Goal: Book appointment/travel/reservation

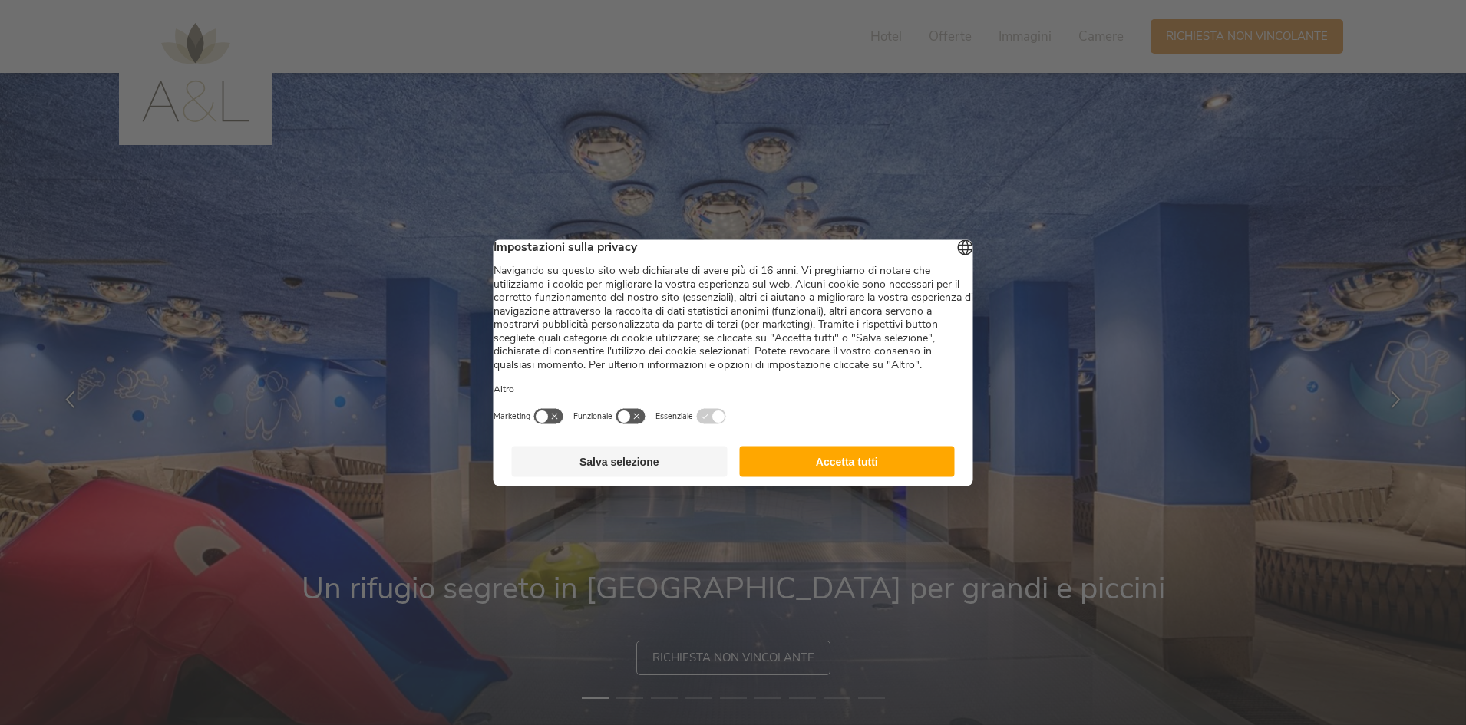
click at [882, 477] on button "Accetta tutti" at bounding box center [847, 461] width 216 height 31
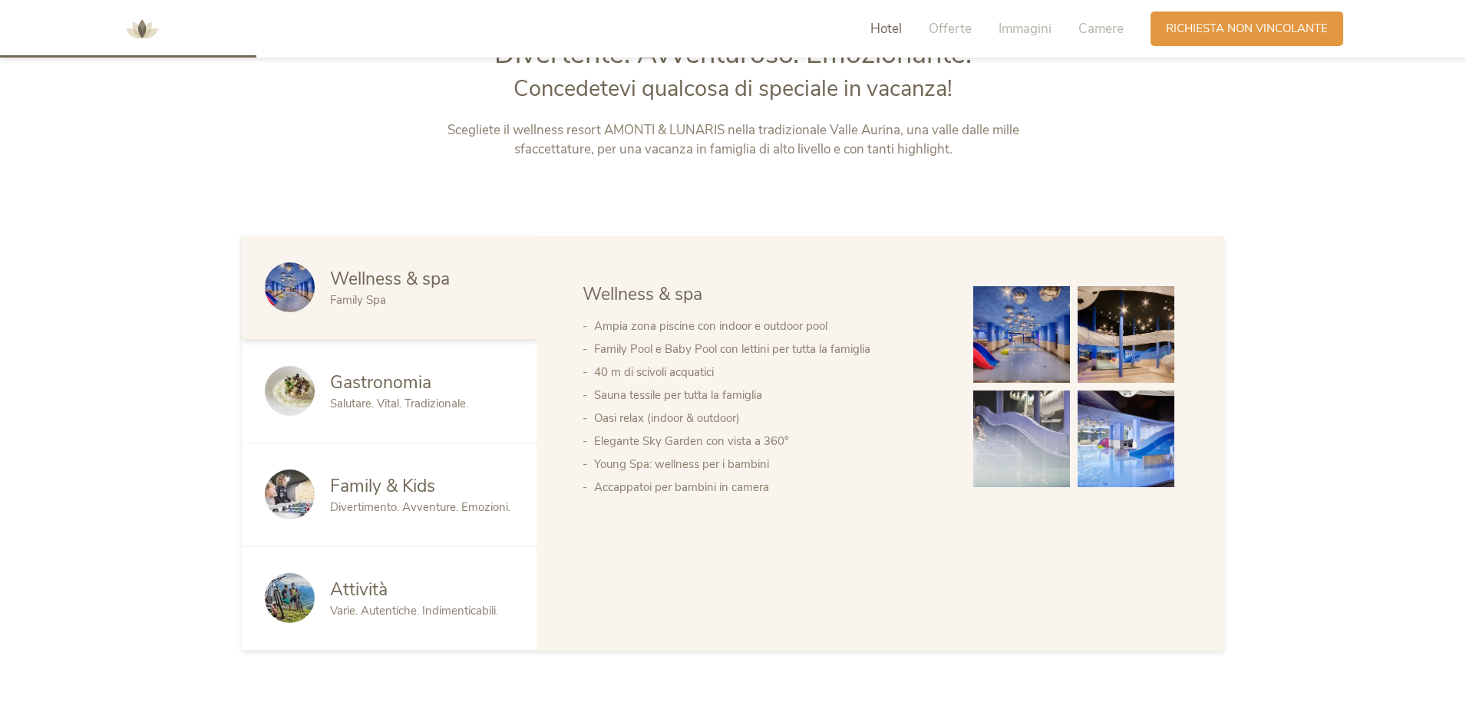
scroll to position [844, 0]
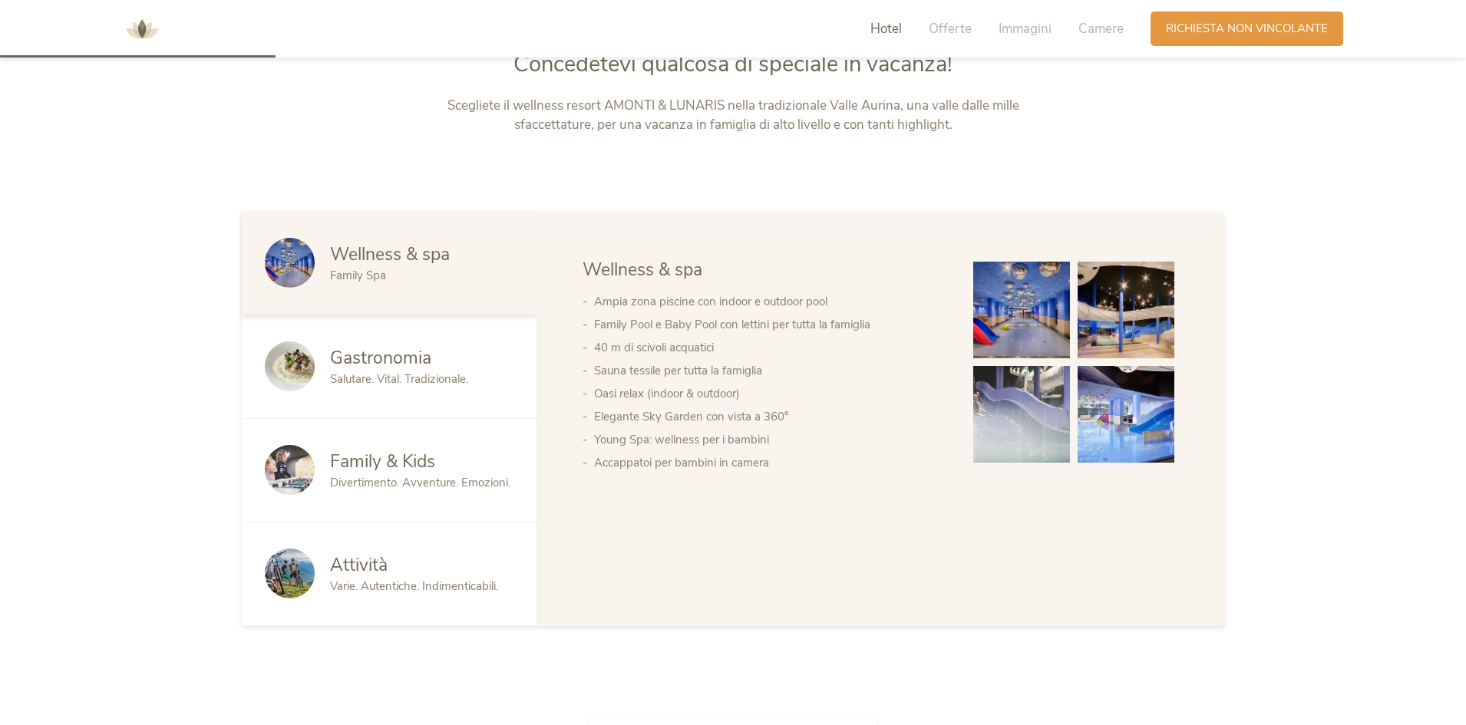
click at [1043, 316] on img at bounding box center [1021, 310] width 97 height 97
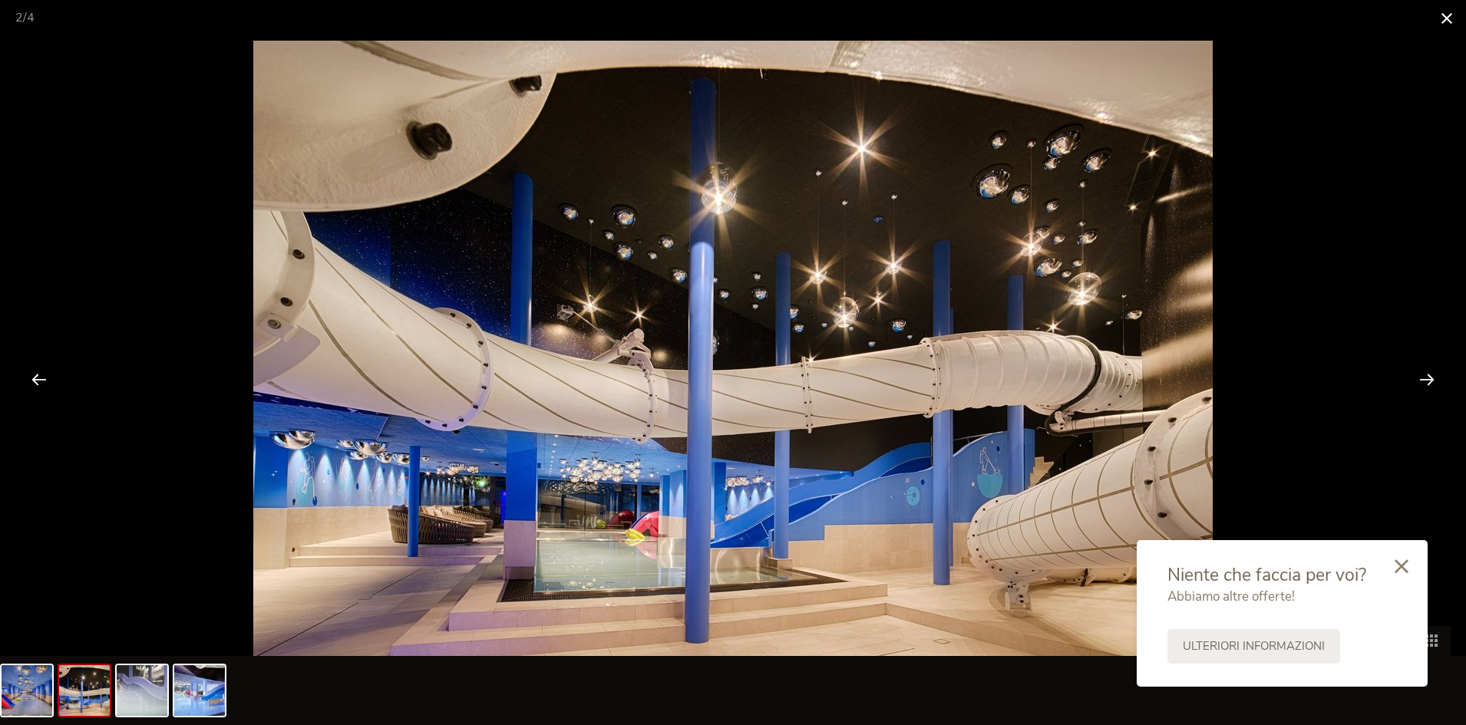
click at [1439, 23] on span at bounding box center [1447, 18] width 38 height 36
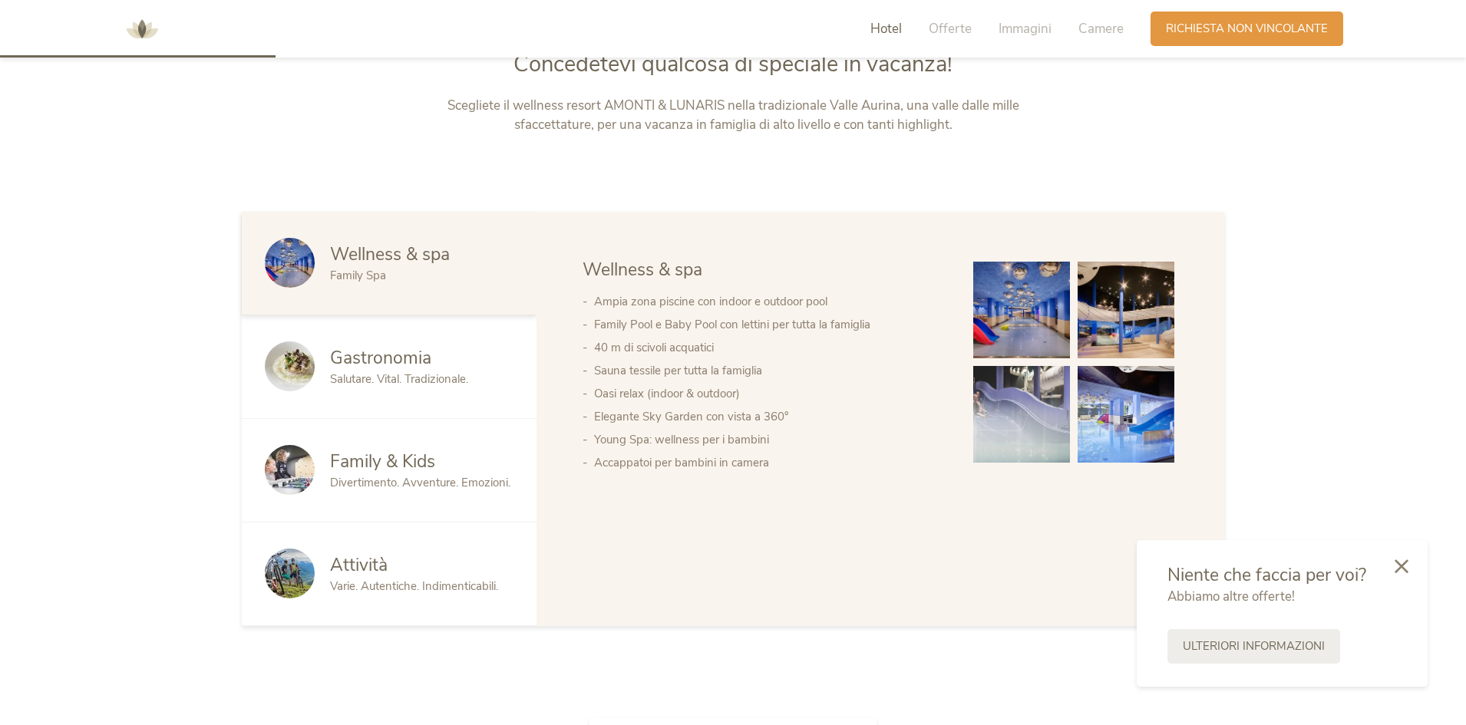
click at [475, 463] on div "Family & Kids" at bounding box center [421, 462] width 183 height 25
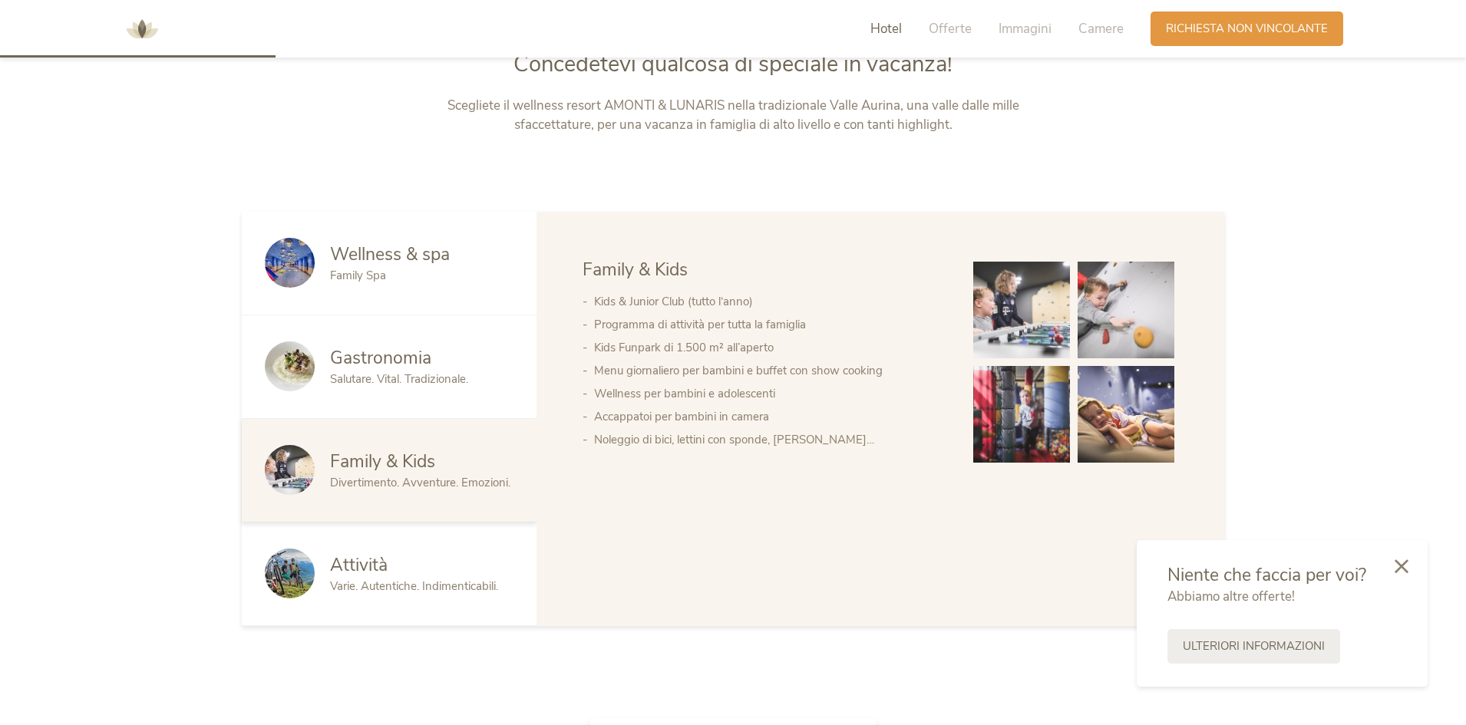
click at [993, 331] on img at bounding box center [1021, 310] width 97 height 97
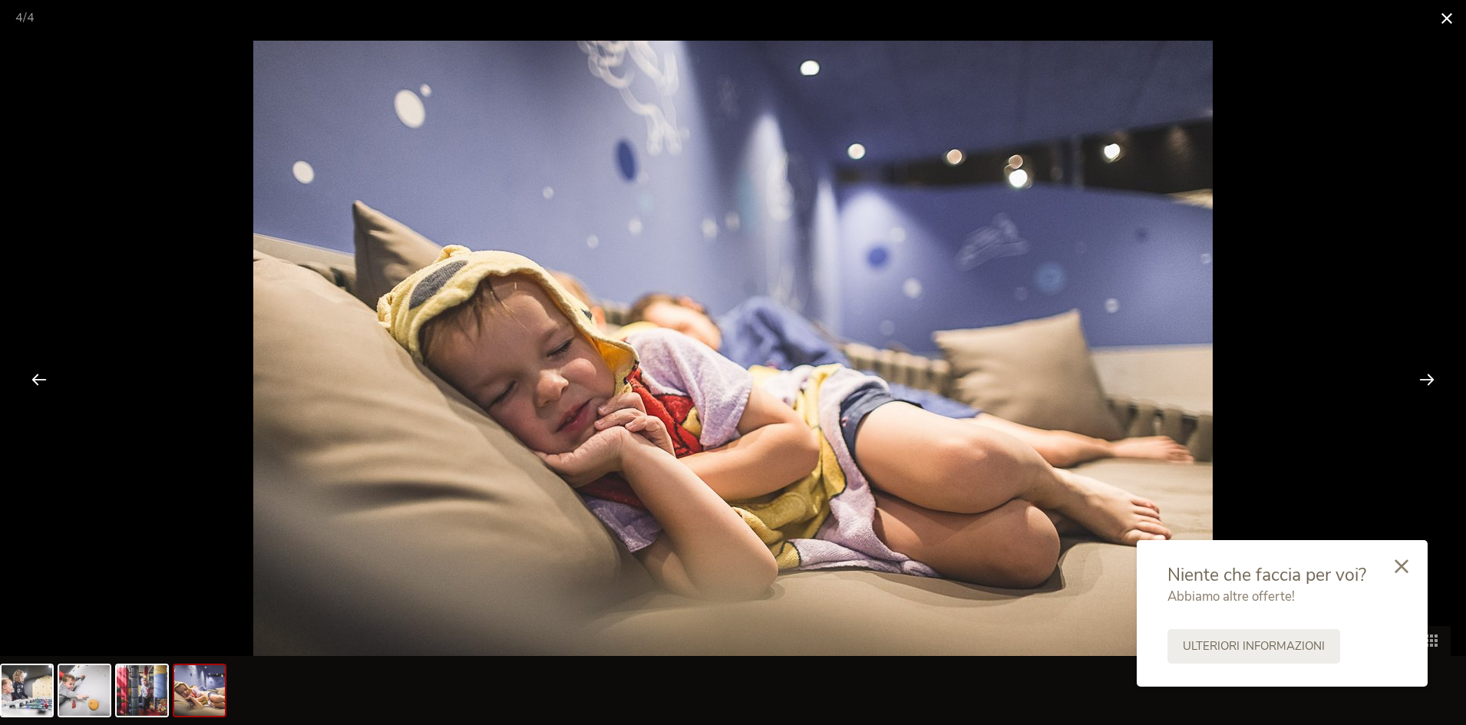
click at [1445, 18] on span at bounding box center [1447, 18] width 38 height 36
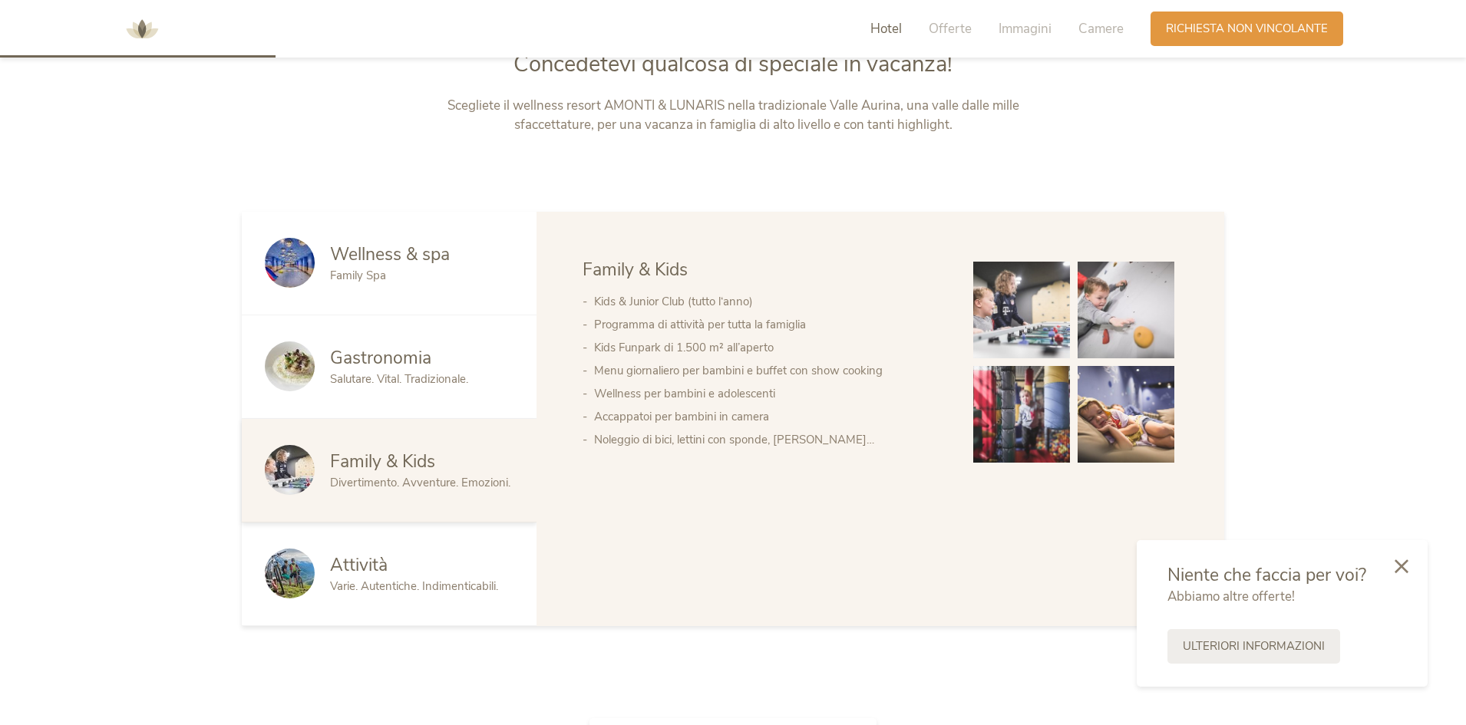
click at [357, 266] on span "Wellness & spa" at bounding box center [390, 255] width 120 height 24
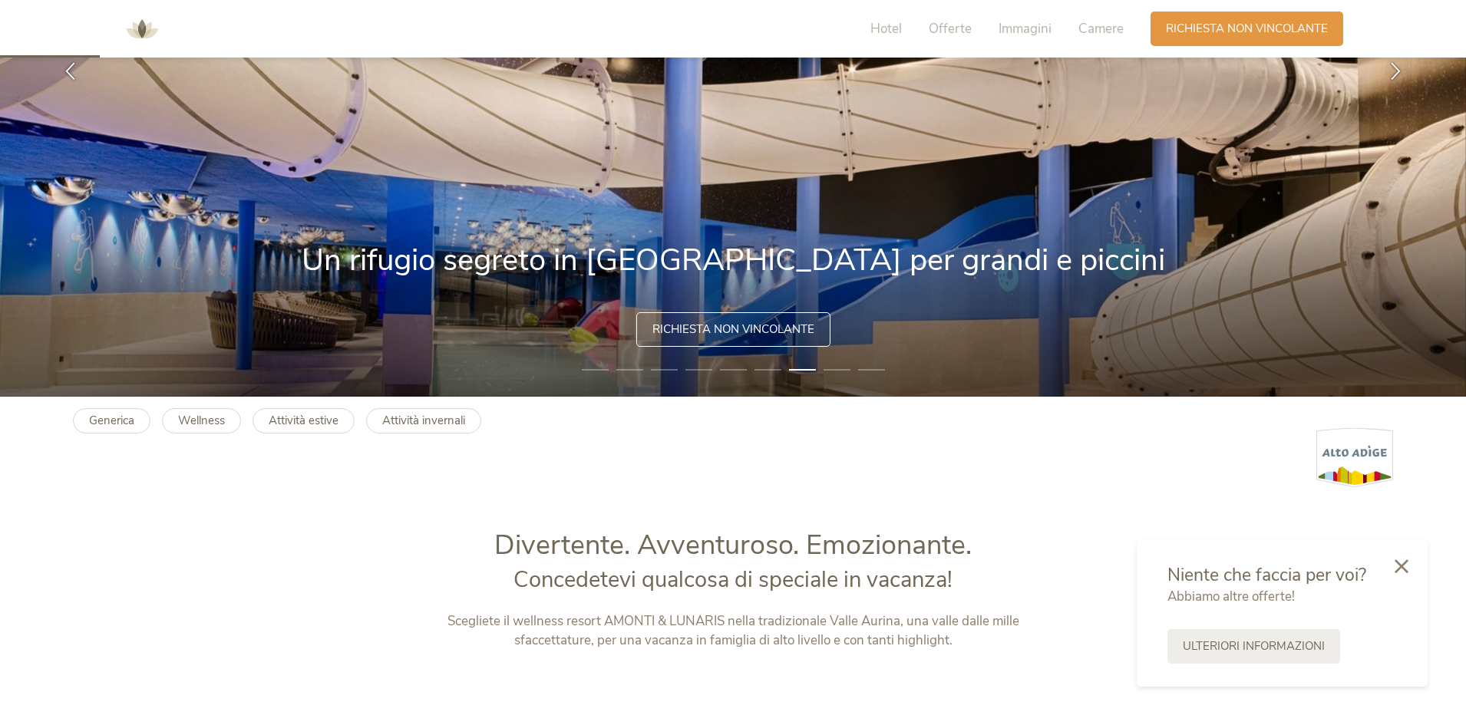
scroll to position [307, 0]
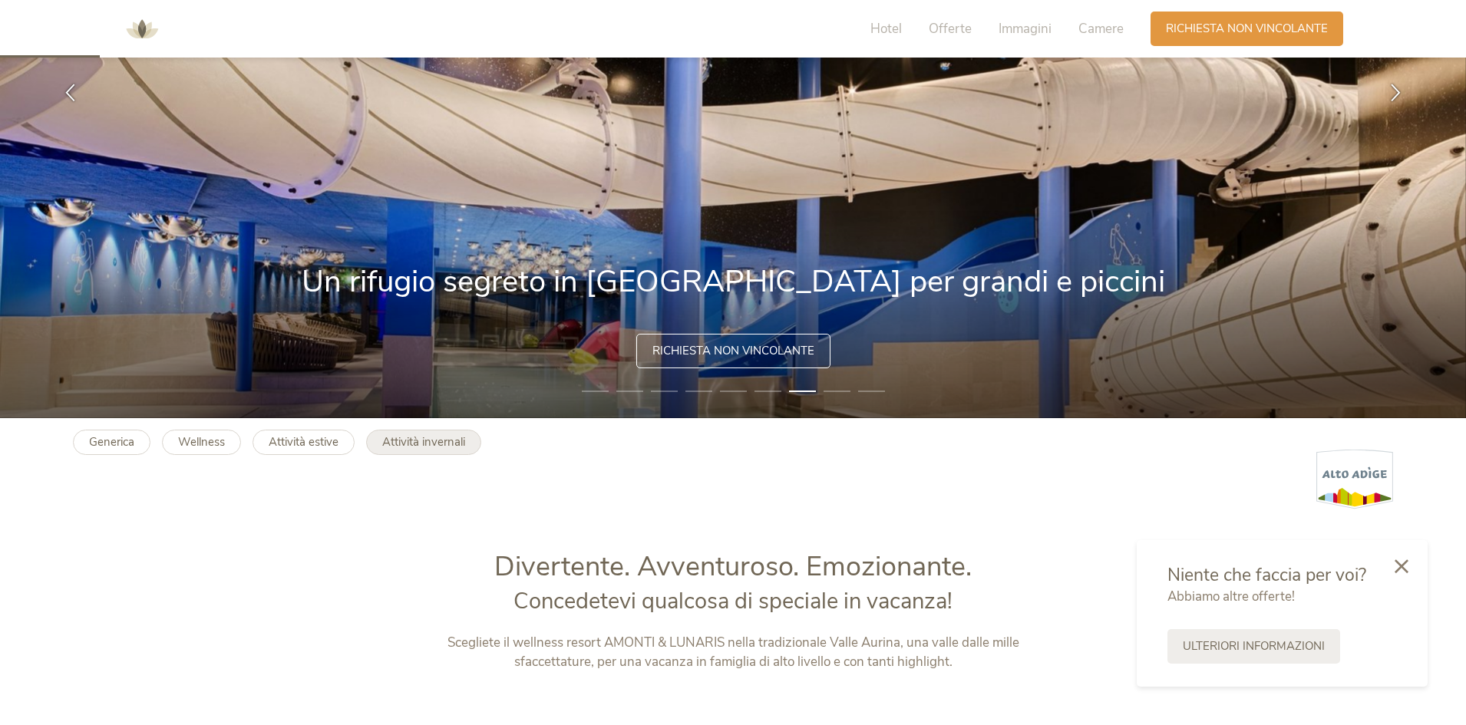
click at [425, 446] on b "Attività invernali" at bounding box center [423, 442] width 83 height 15
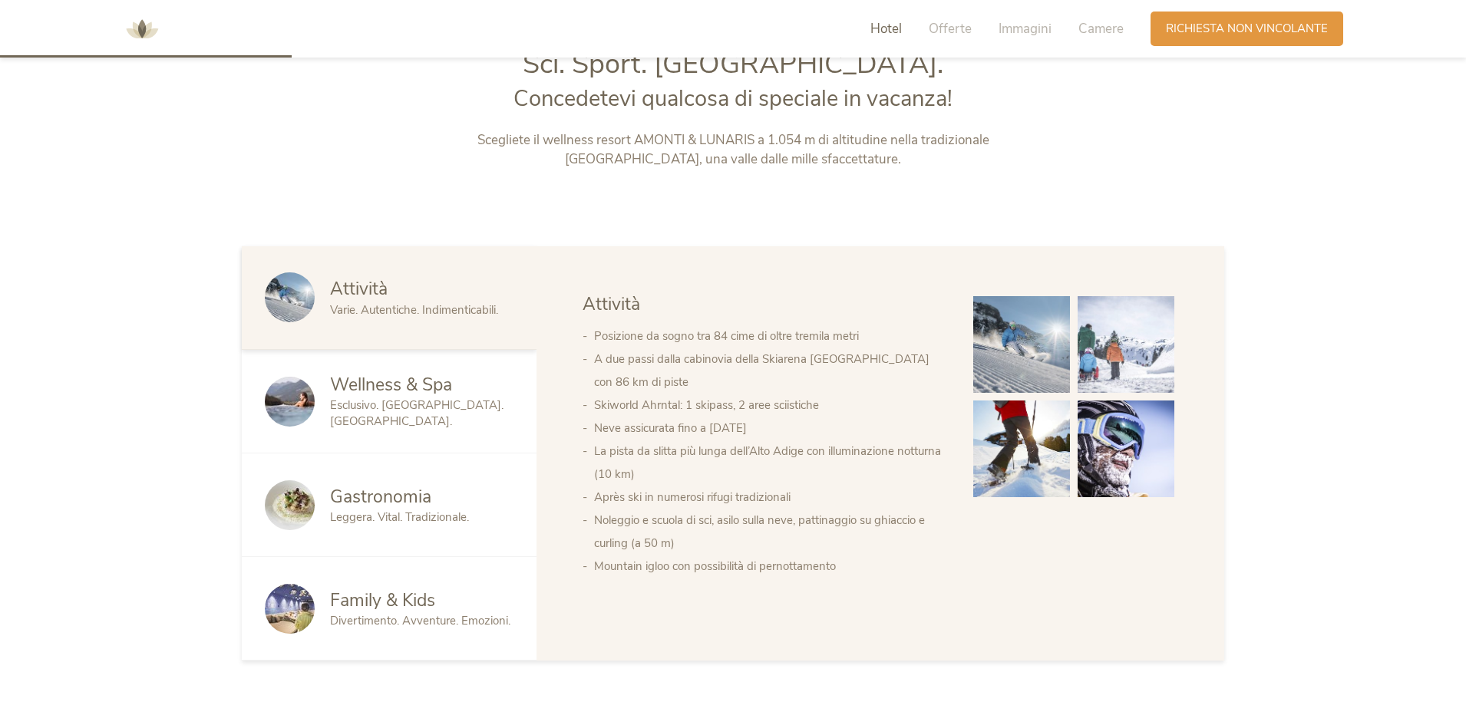
scroll to position [844, 0]
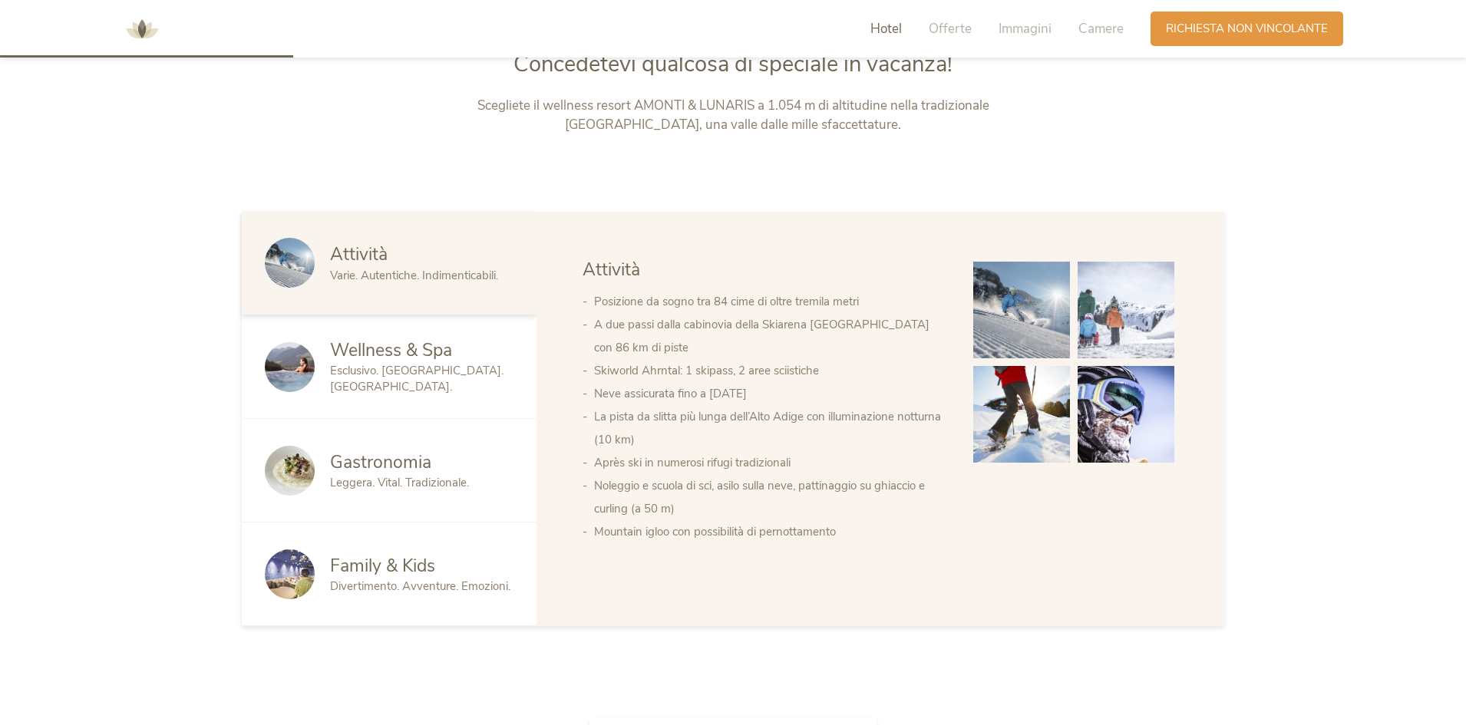
click at [418, 573] on span "Family & Kids" at bounding box center [382, 566] width 105 height 24
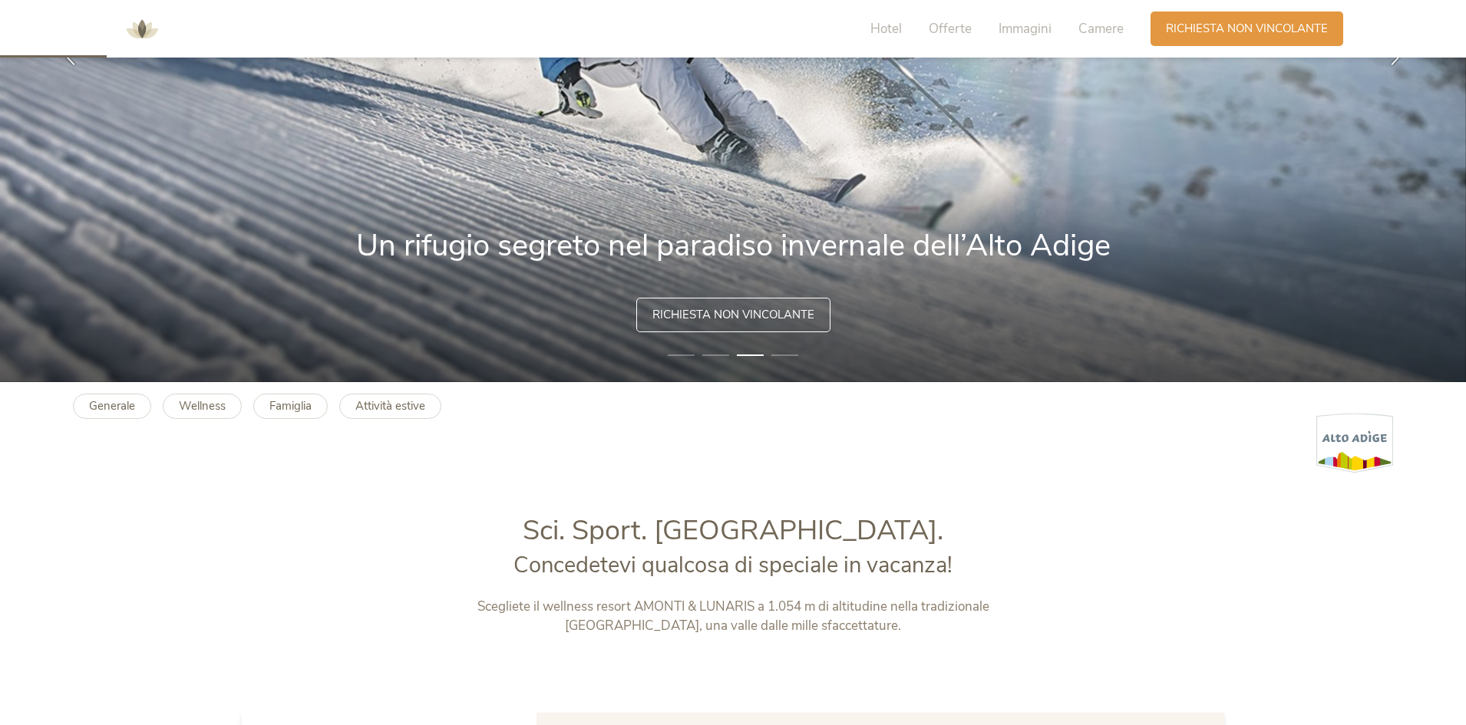
scroll to position [307, 0]
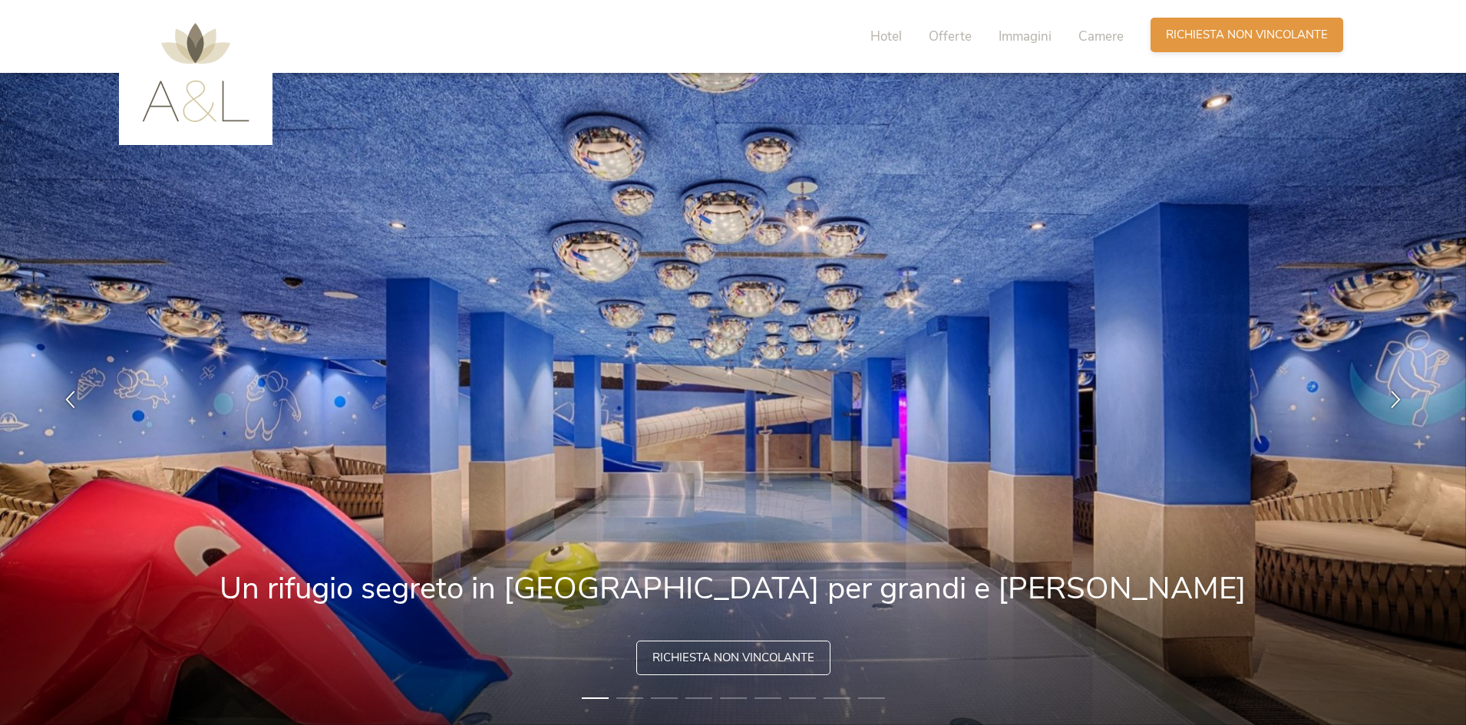
click at [1224, 38] on span "Richiesta non vincolante" at bounding box center [1247, 35] width 162 height 16
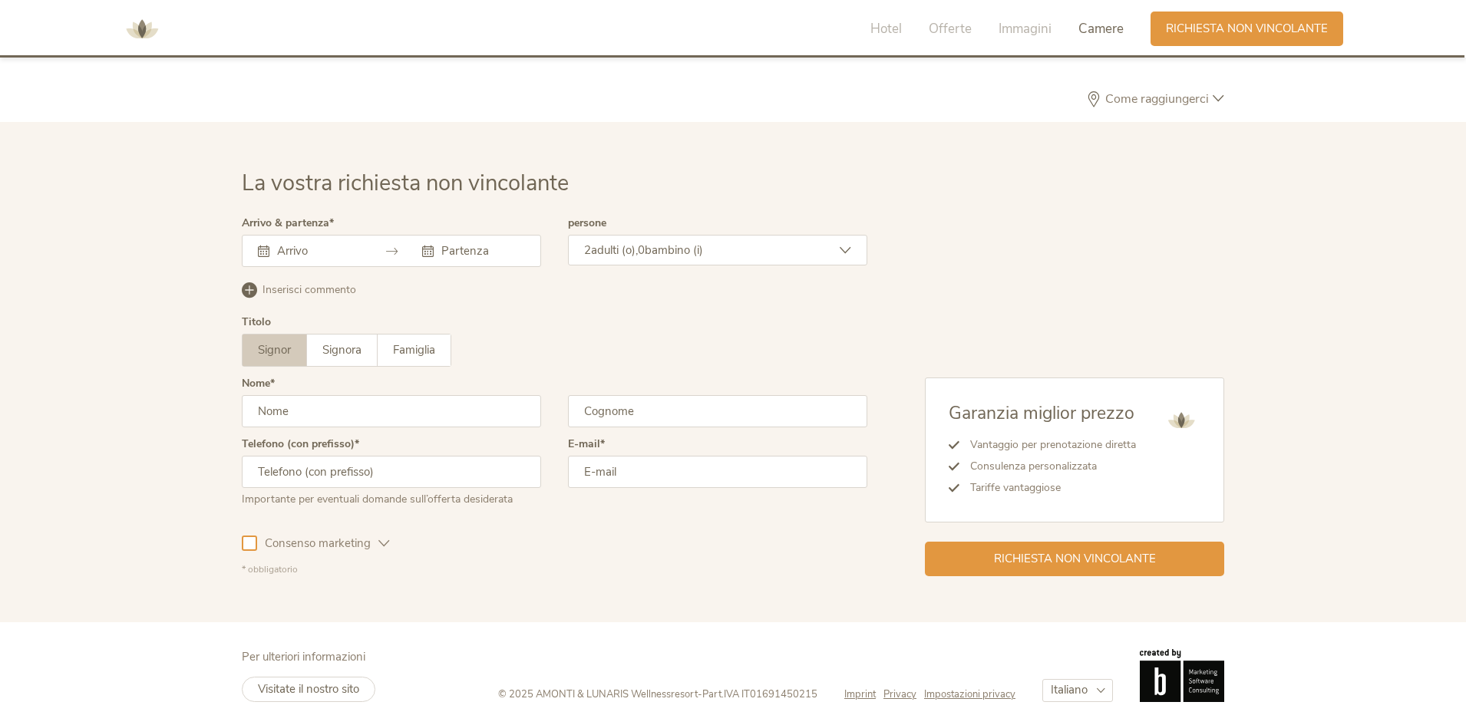
scroll to position [4496, 0]
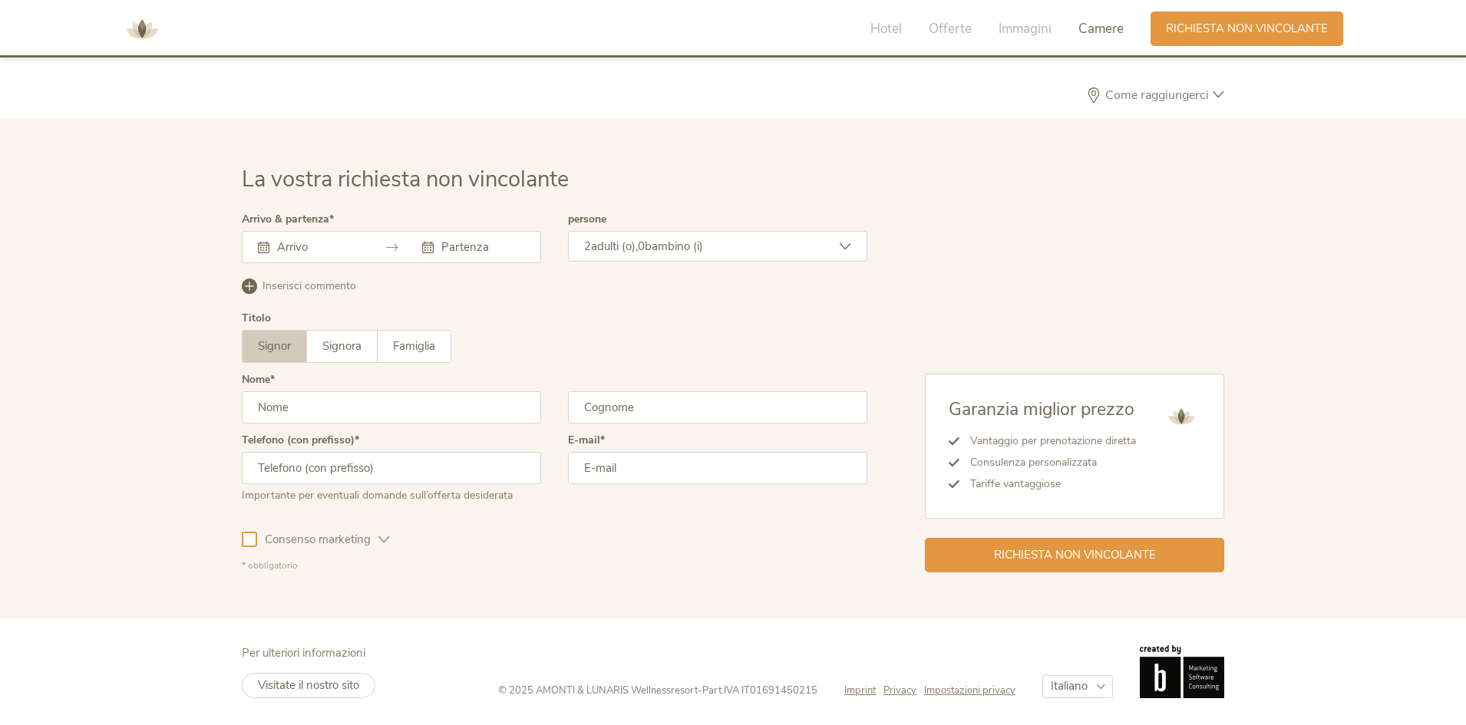
click at [356, 247] on input "text" at bounding box center [317, 247] width 88 height 15
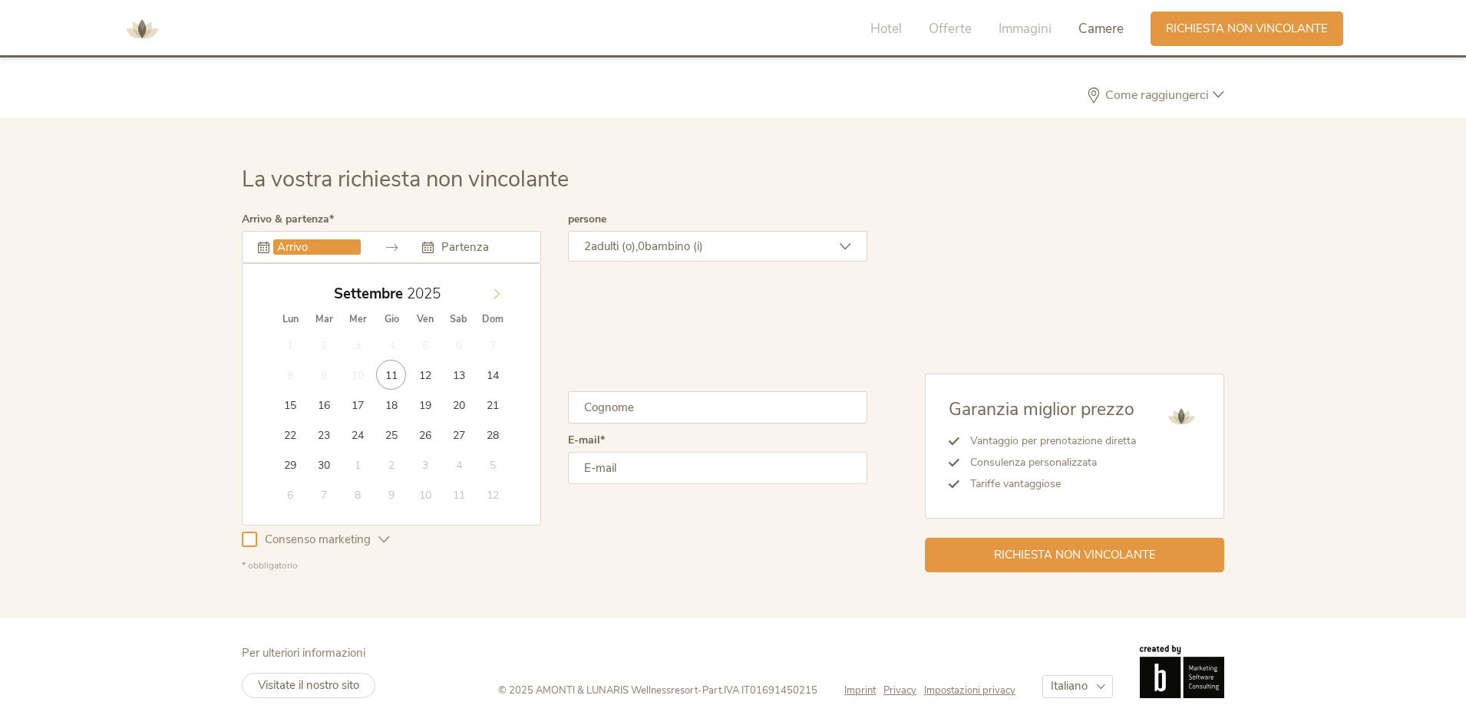
click at [502, 294] on span at bounding box center [497, 289] width 26 height 21
type input "18.10.2025"
type input "20.10.2025"
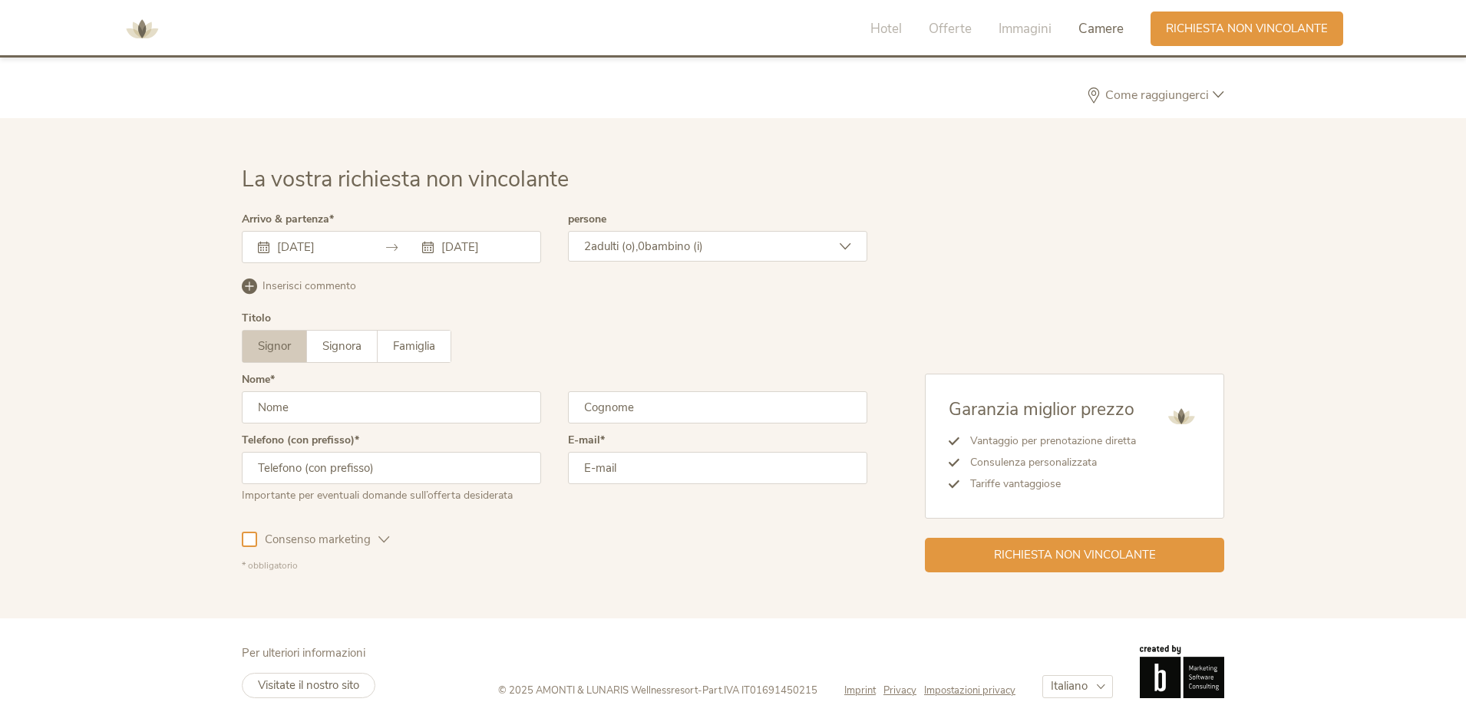
click at [638, 243] on span "adulti (o)," at bounding box center [614, 246] width 47 height 15
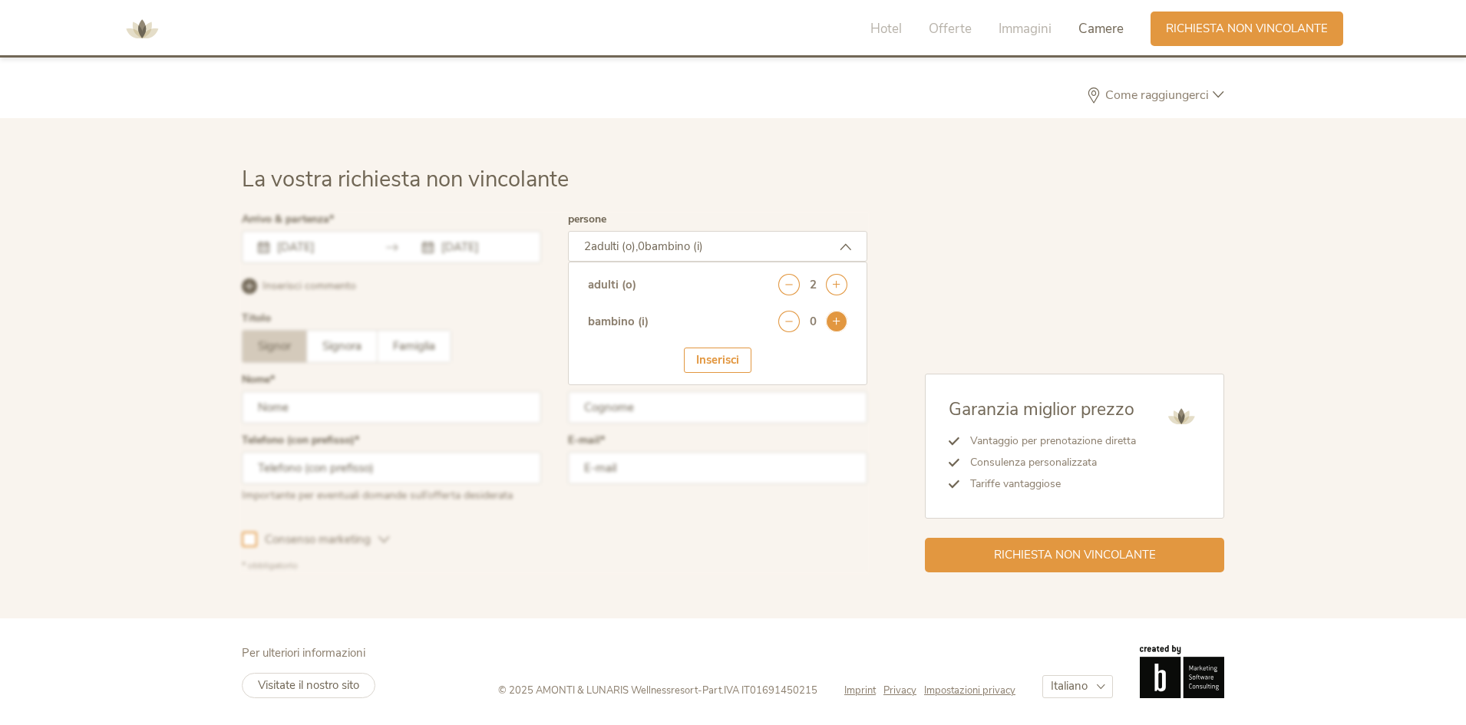
click at [833, 326] on icon at bounding box center [836, 321] width 21 height 21
click at [811, 365] on select "seleziona 0 1 2 3 4 5 6 7 8 9 10 11 12 13 14 15 16 17" at bounding box center [810, 364] width 76 height 25
select select "2"
click at [772, 352] on select "seleziona 0 1 2 3 4 5 6 7 8 9 10 11 12 13 14 15 16 17" at bounding box center [810, 364] width 76 height 25
click at [712, 408] on div "Inserisci" at bounding box center [718, 407] width 68 height 25
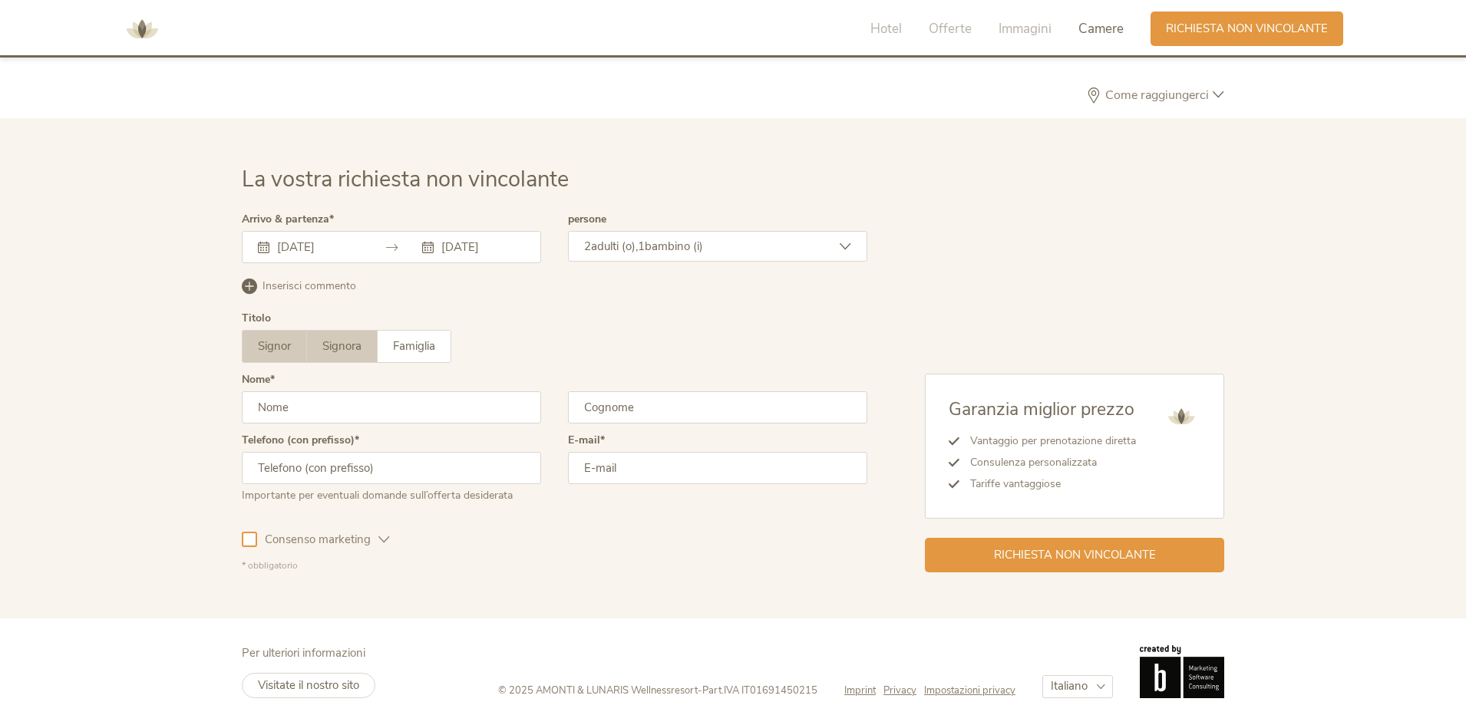
click at [353, 350] on span "Signora" at bounding box center [341, 346] width 39 height 15
click at [347, 408] on input "text" at bounding box center [391, 408] width 299 height 32
type input "a"
type input "Anna"
click at [665, 406] on input "text" at bounding box center [717, 408] width 299 height 32
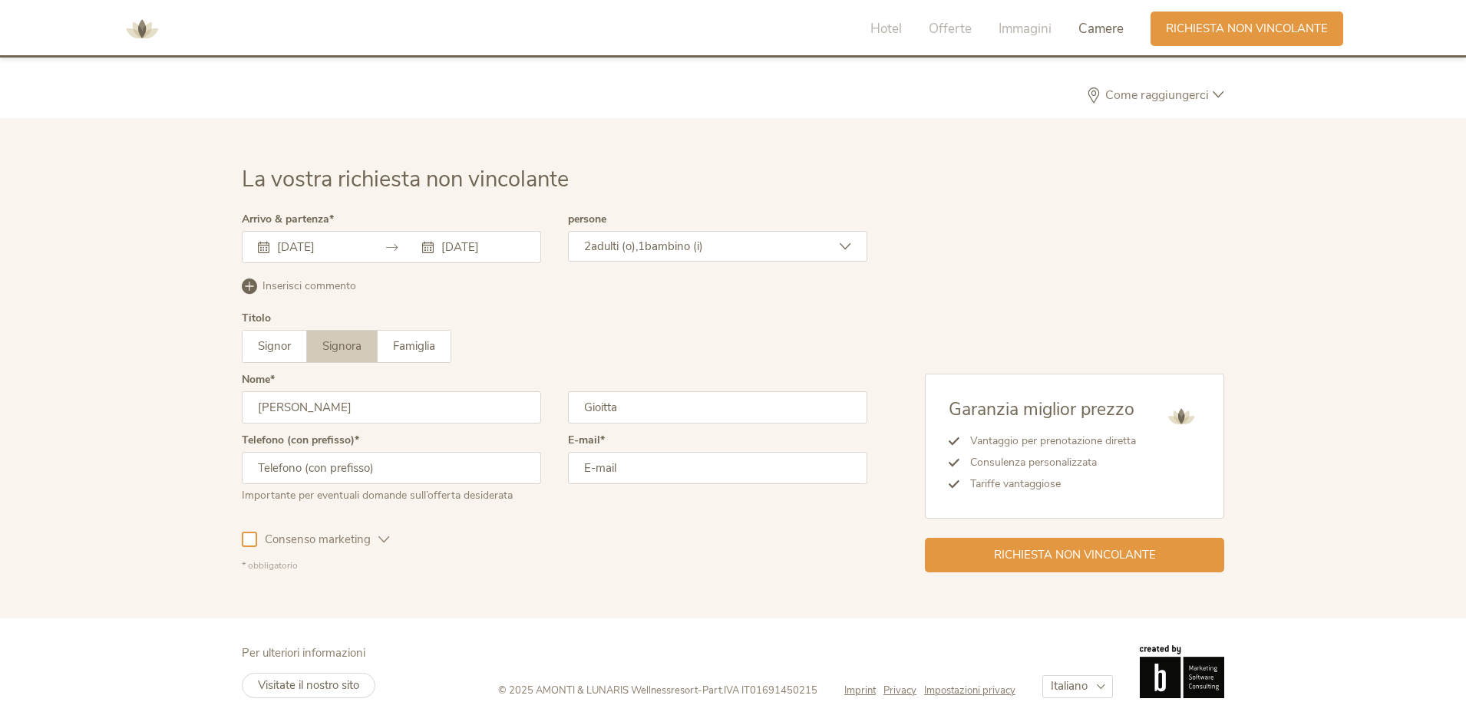
type input "Gioitta"
click at [344, 472] on input "text" at bounding box center [391, 468] width 299 height 32
type input "3406554484"
click at [612, 464] on input "email" at bounding box center [717, 468] width 299 height 32
type input "gioittaannamaria@libero.it"
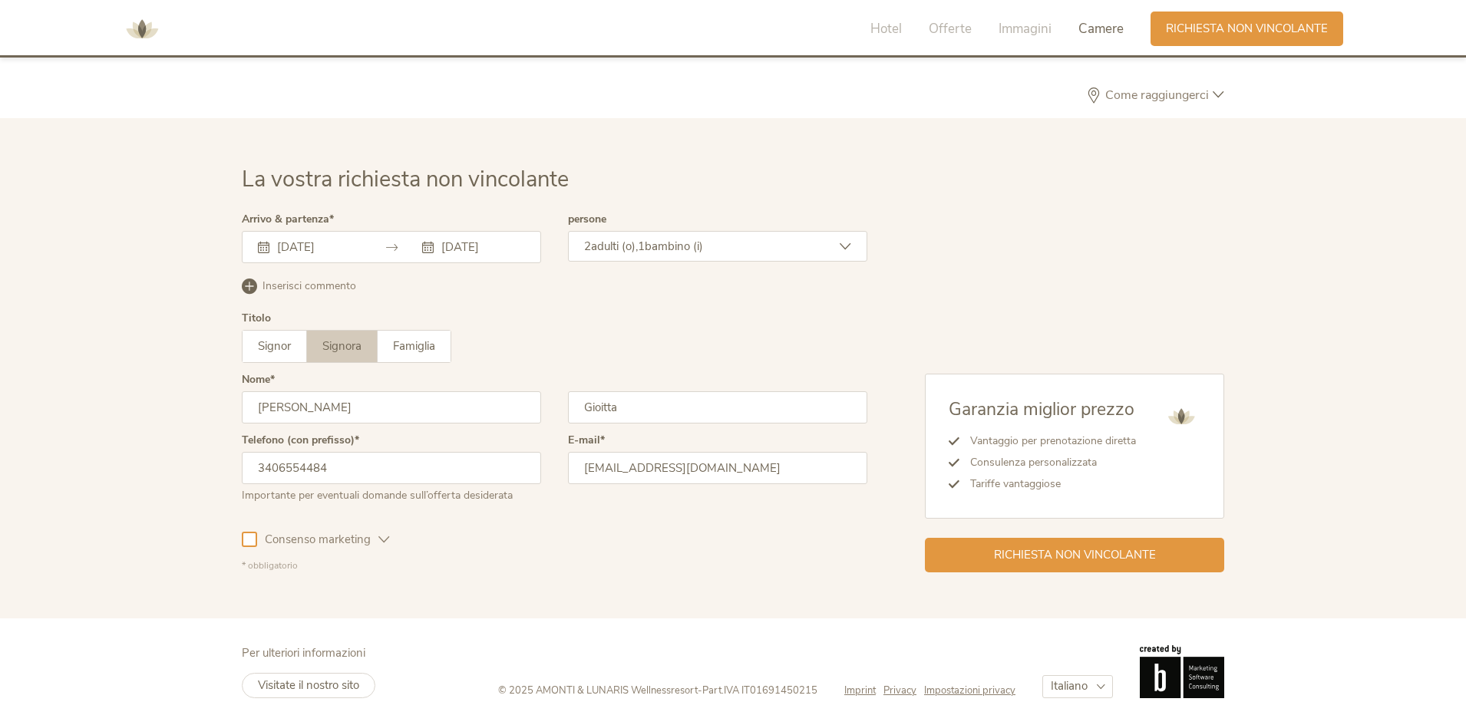
click at [381, 543] on icon at bounding box center [384, 540] width 12 height 12
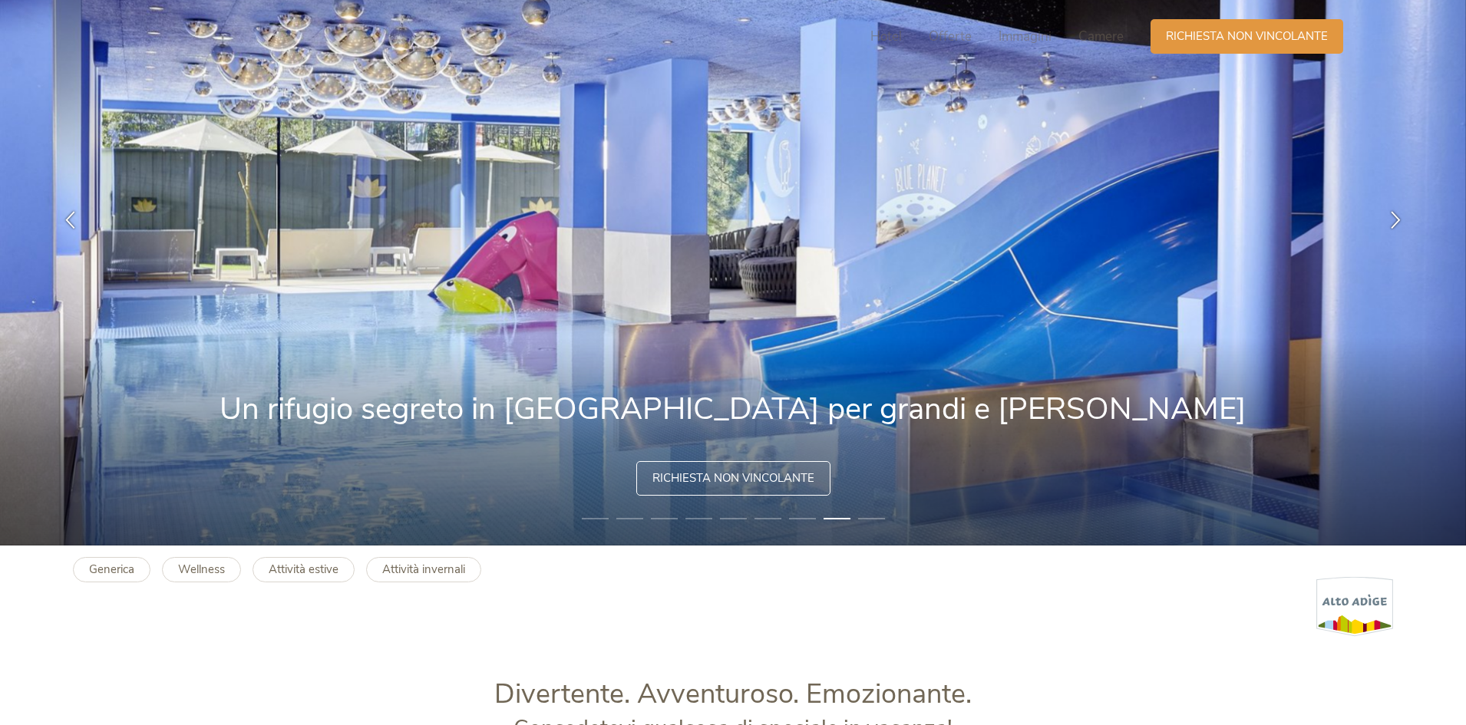
scroll to position [0, 0]
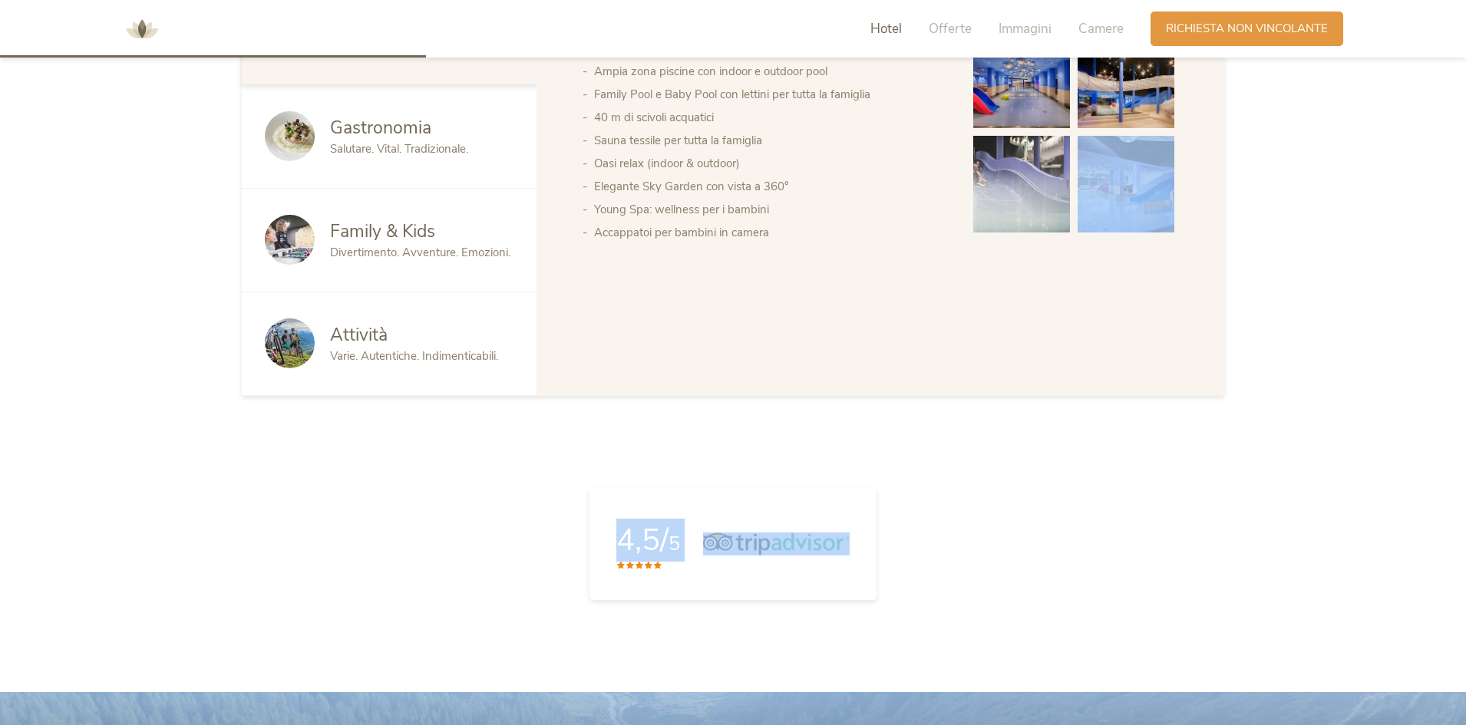
drag, startPoint x: 1465, startPoint y: 263, endPoint x: 1439, endPoint y: 421, distance: 160.2
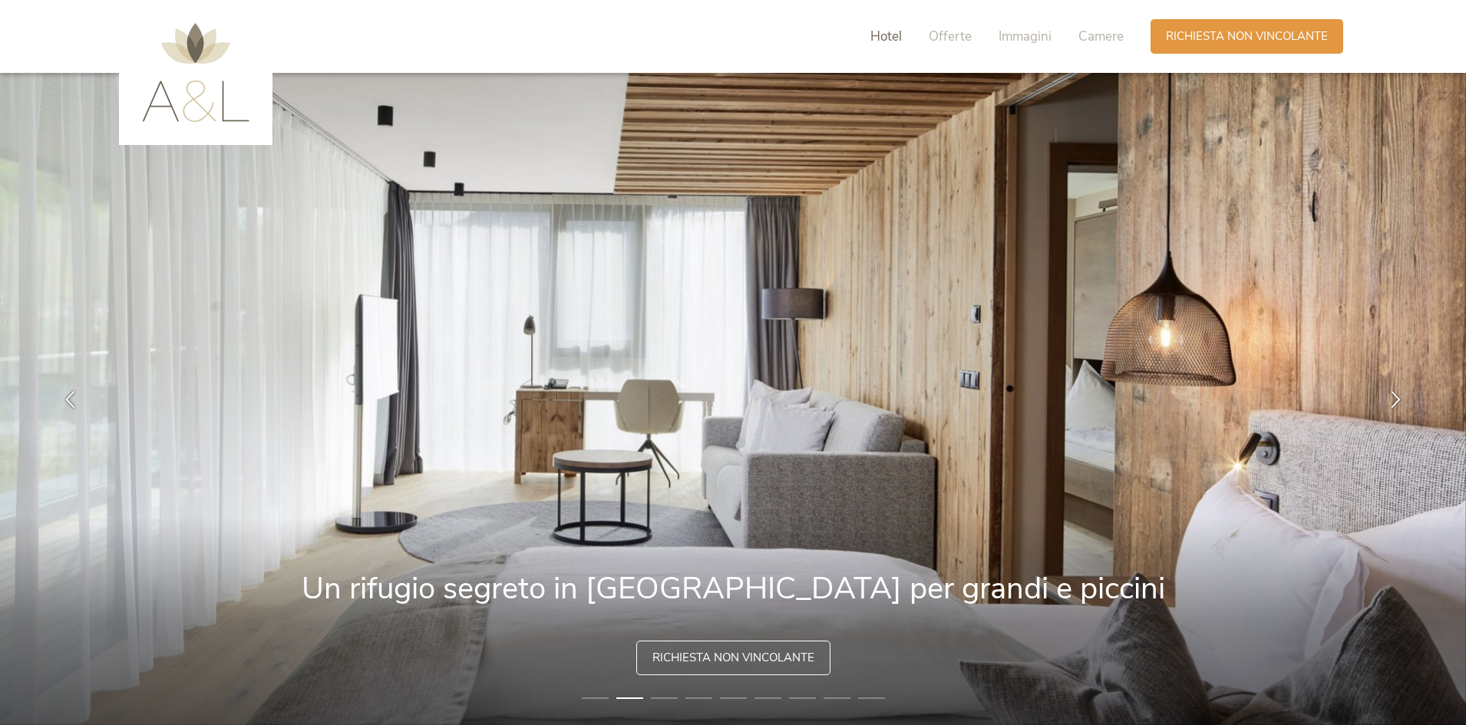
click at [884, 40] on span "Hotel" at bounding box center [886, 37] width 31 height 18
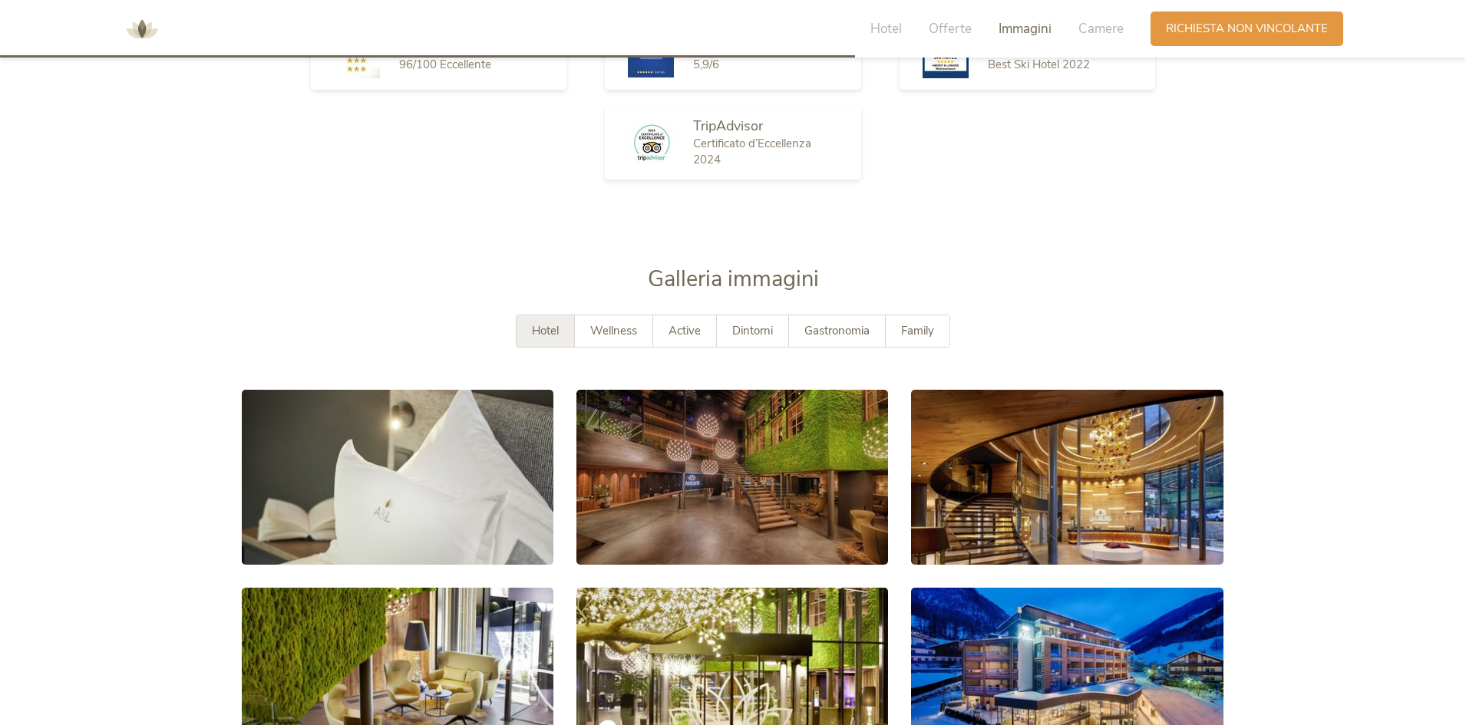
scroll to position [2851, 0]
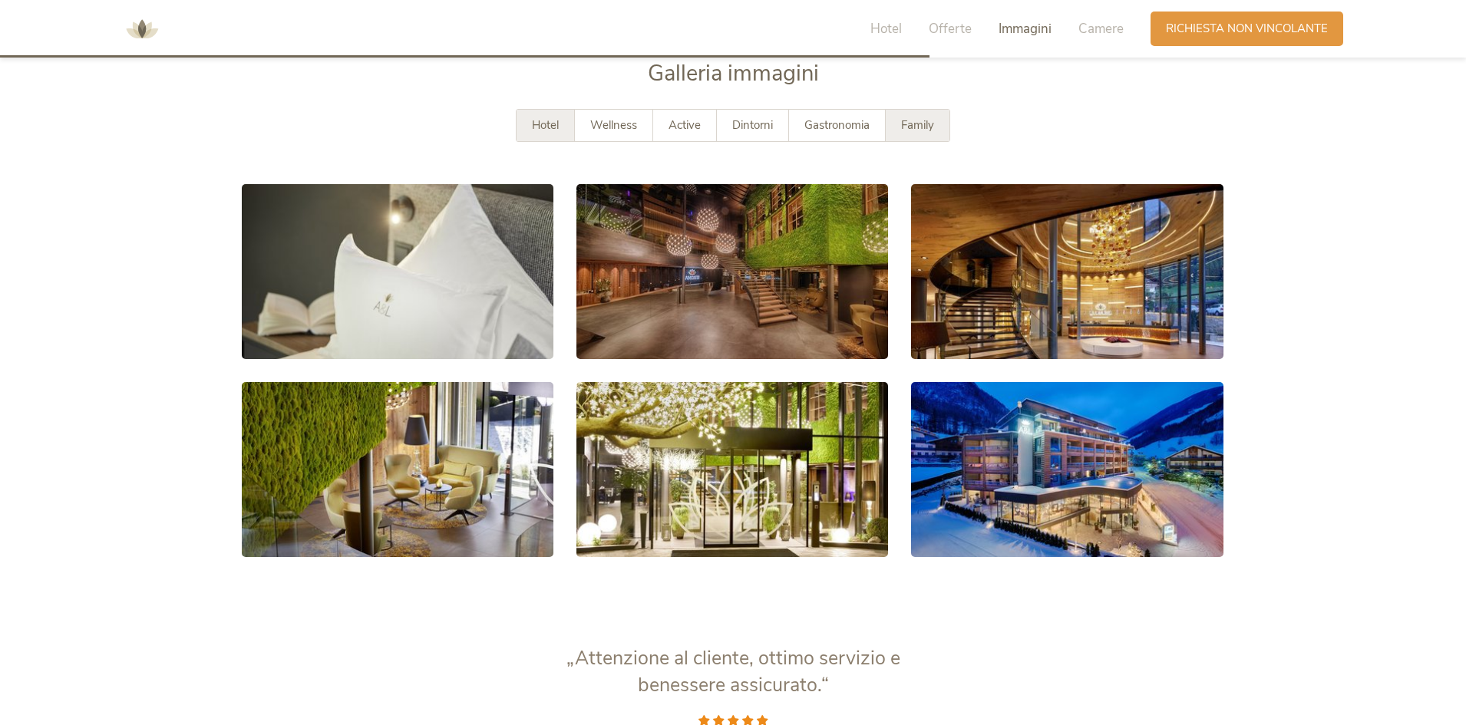
click at [916, 131] on span "Family" at bounding box center [917, 124] width 33 height 15
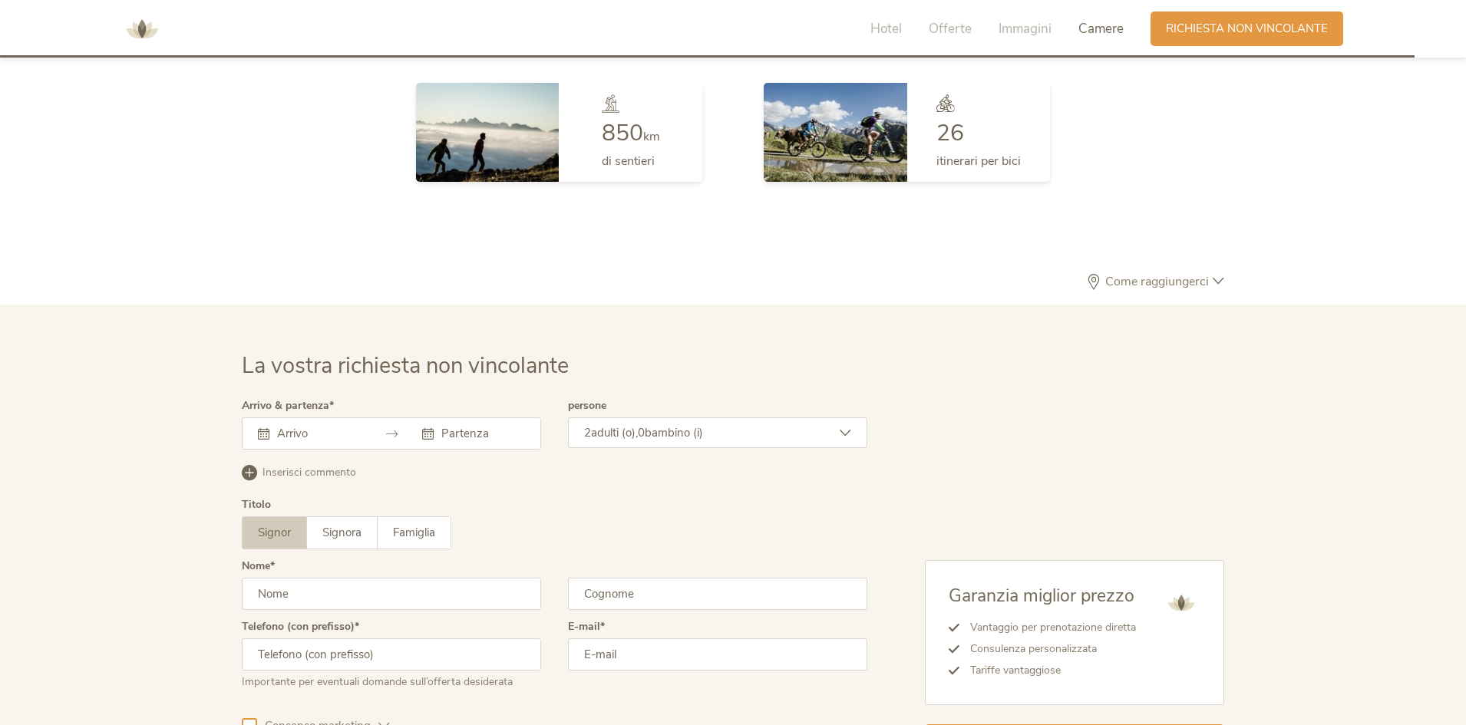
scroll to position [4387, 0]
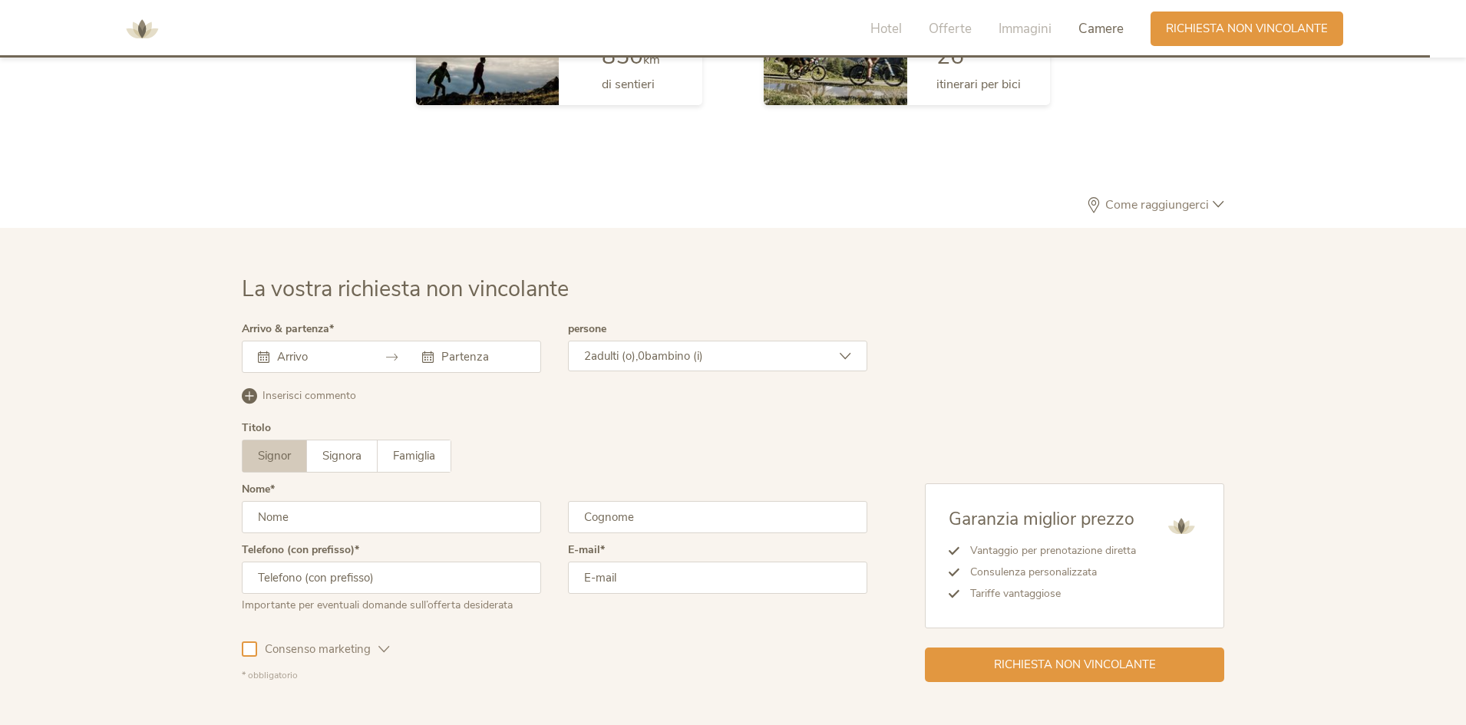
click at [1203, 211] on span "Come raggiungerci" at bounding box center [1157, 205] width 111 height 12
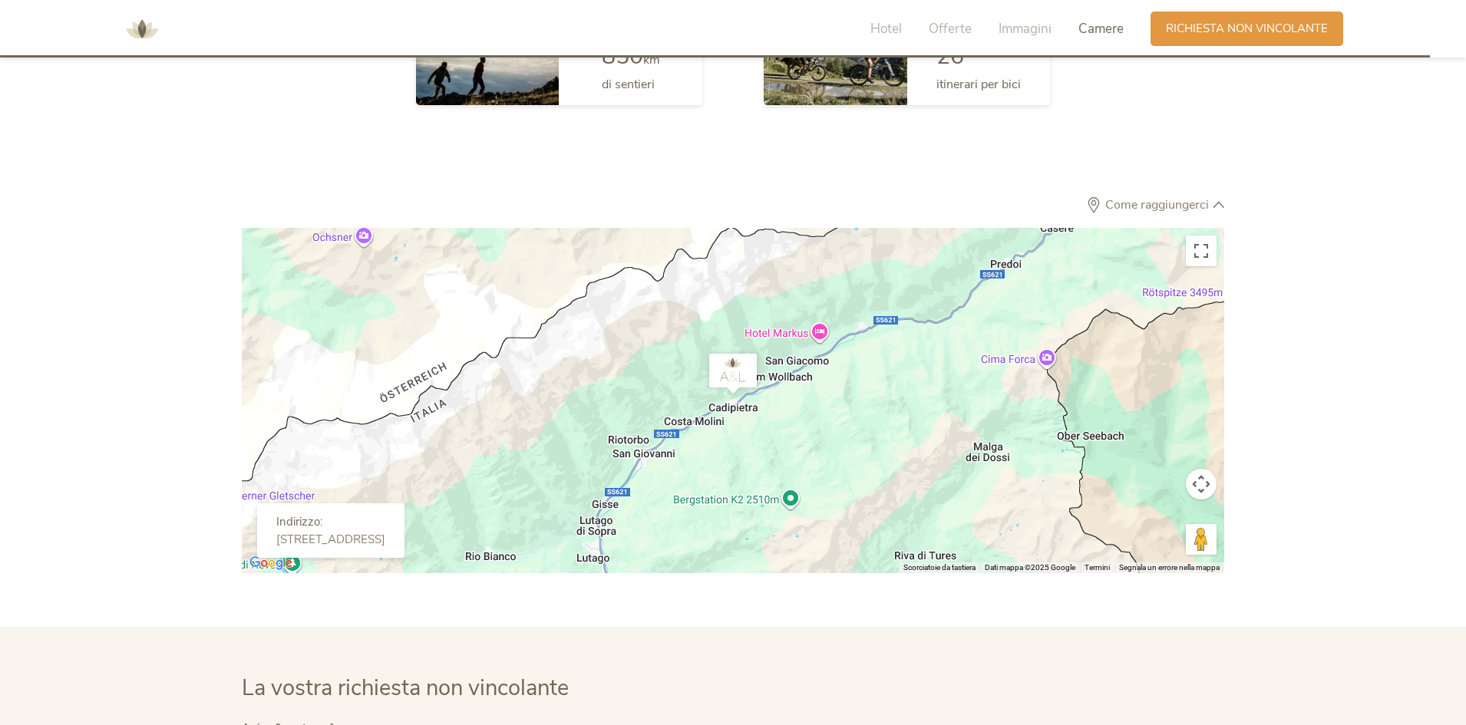
drag, startPoint x: 406, startPoint y: 540, endPoint x: 456, endPoint y: 540, distance: 49.9
click at [385, 540] on div "[STREET_ADDRESS]" at bounding box center [330, 540] width 109 height 14
drag, startPoint x: 276, startPoint y: 538, endPoint x: 494, endPoint y: 540, distance: 218.0
click at [405, 540] on div "Indirizzo: [STREET_ADDRESS]" at bounding box center [330, 531] width 147 height 55
copy div "[STREET_ADDRESS]"
